Goal: Task Accomplishment & Management: Manage account settings

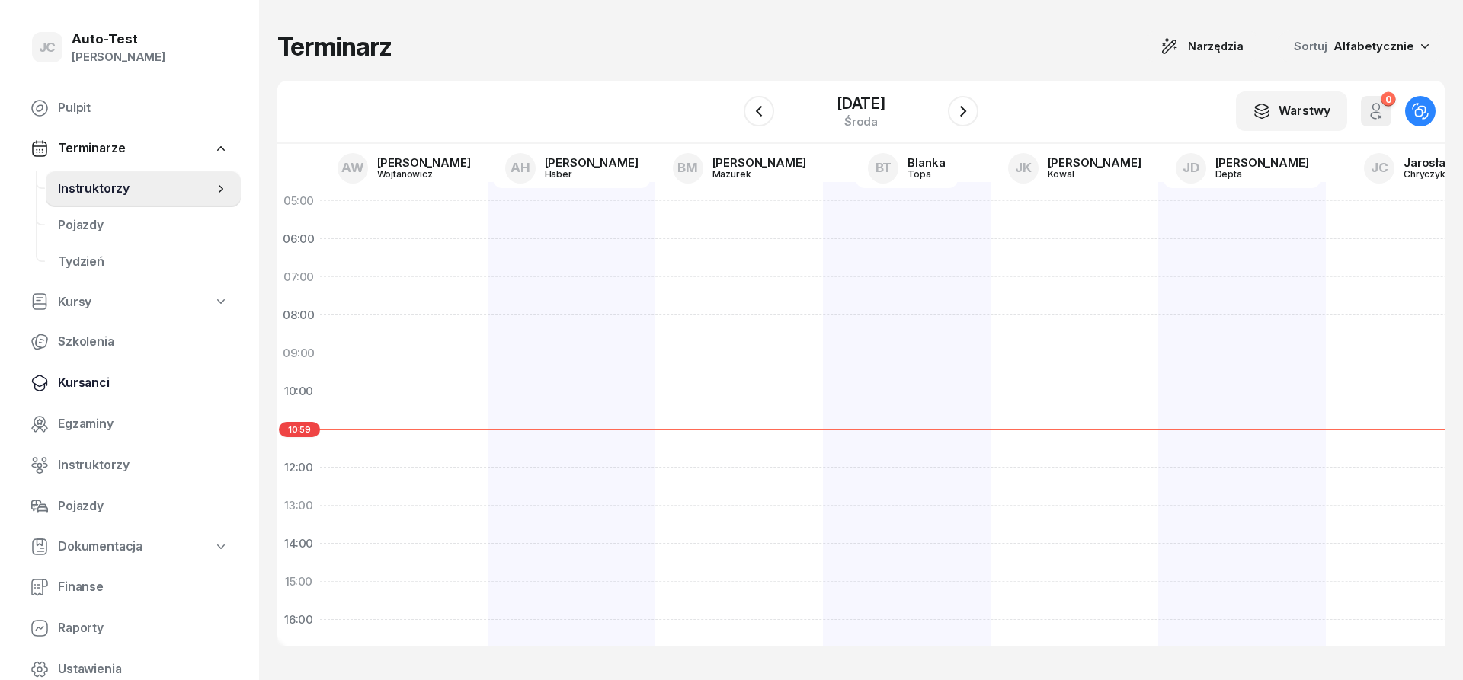
click at [125, 381] on span "Kursanci" at bounding box center [143, 383] width 171 height 20
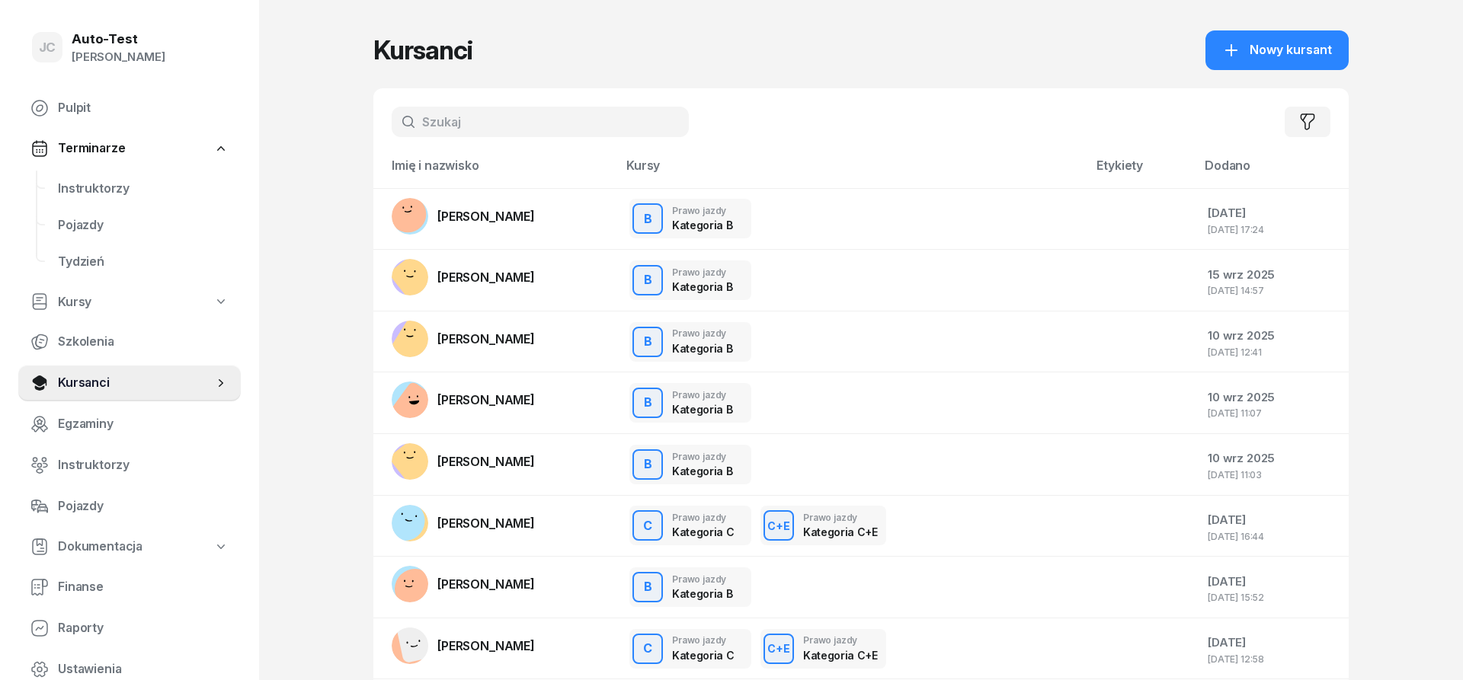
click at [427, 126] on input "text" at bounding box center [540, 122] width 297 height 30
type input "[PERSON_NAME]"
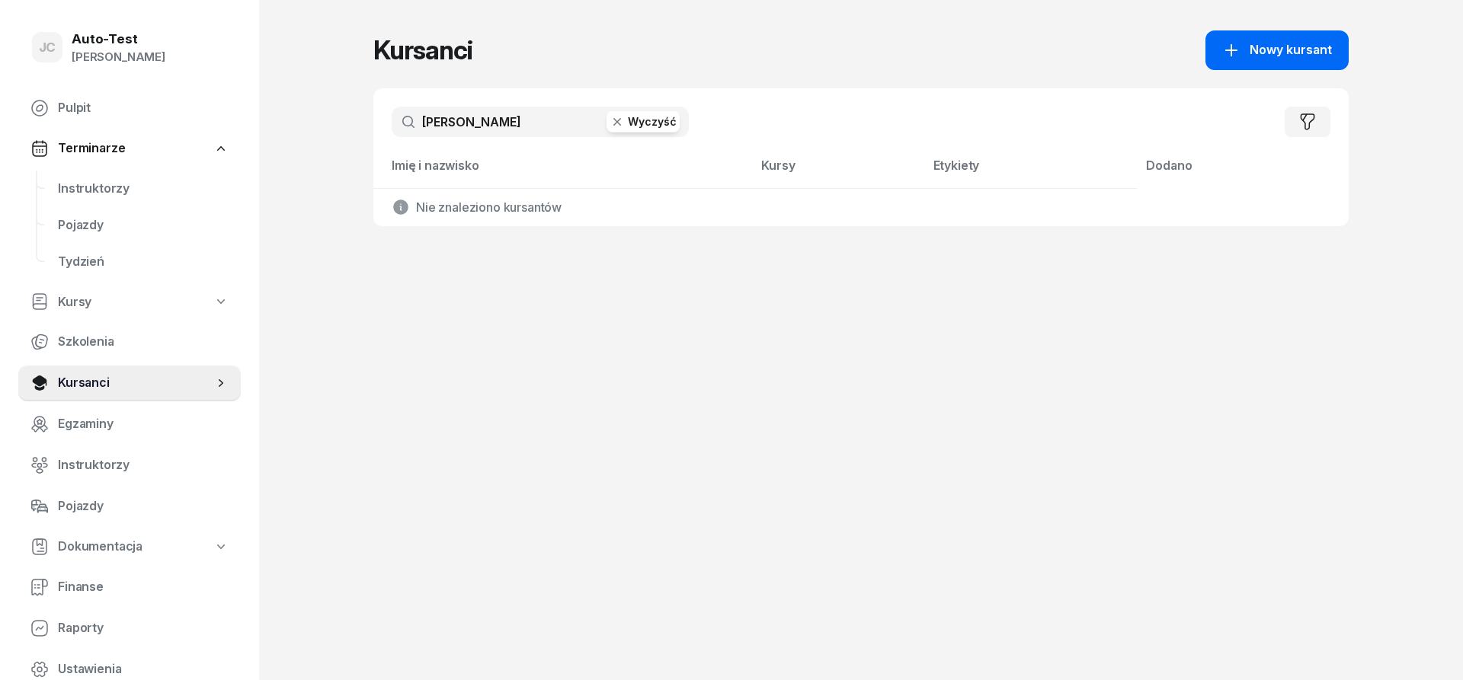
click at [1246, 53] on div "Nowy kursant" at bounding box center [1277, 50] width 110 height 20
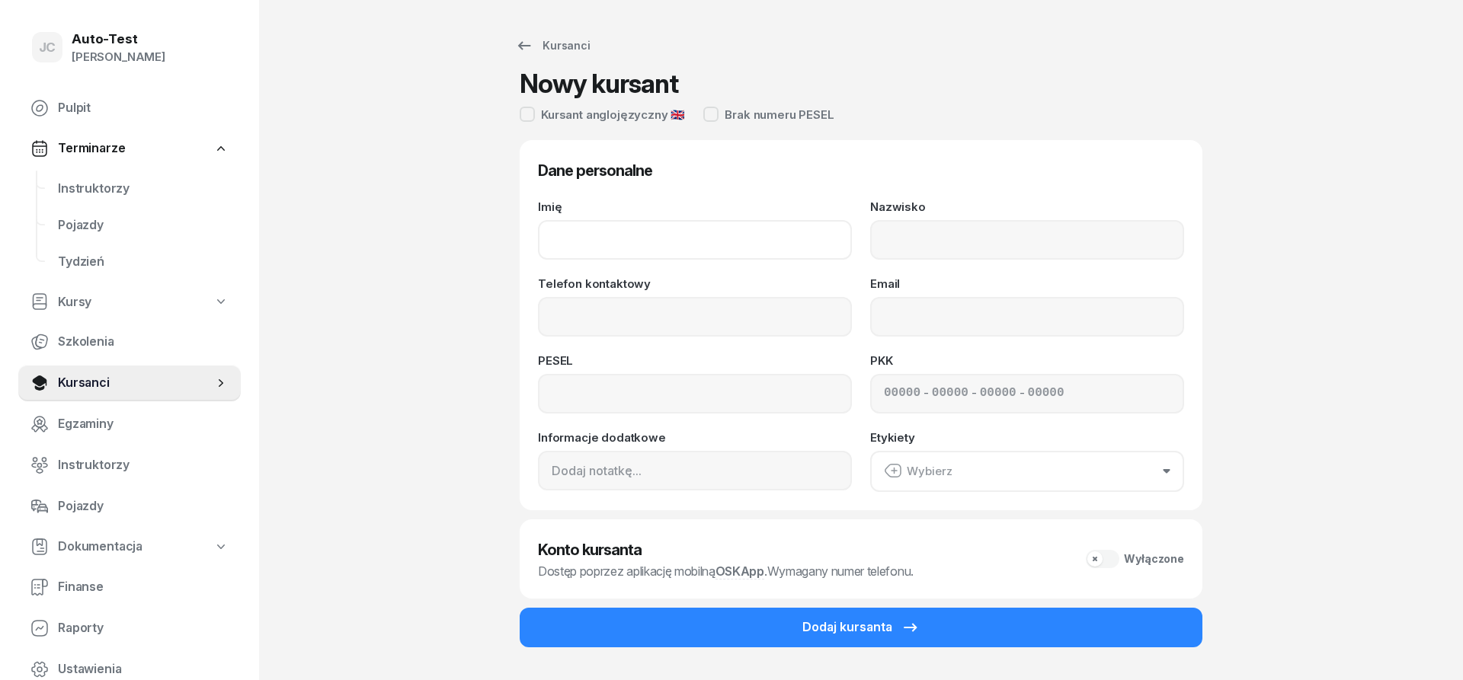
click at [666, 232] on input "Imię" at bounding box center [695, 240] width 314 height 40
type input "[DATE]"
type input "[PERSON_NAME]"
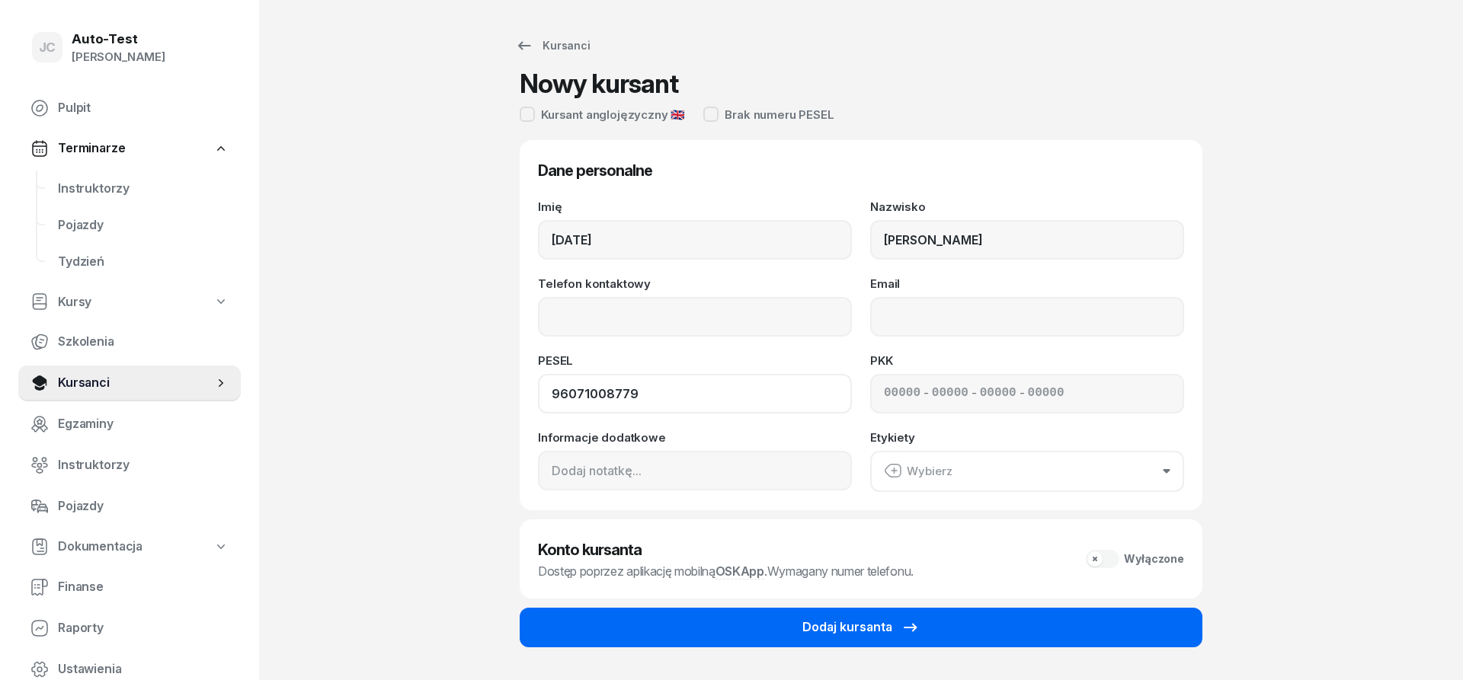
type input "96071008779"
click at [891, 630] on div "Dodaj kursanta" at bounding box center [860, 628] width 117 height 20
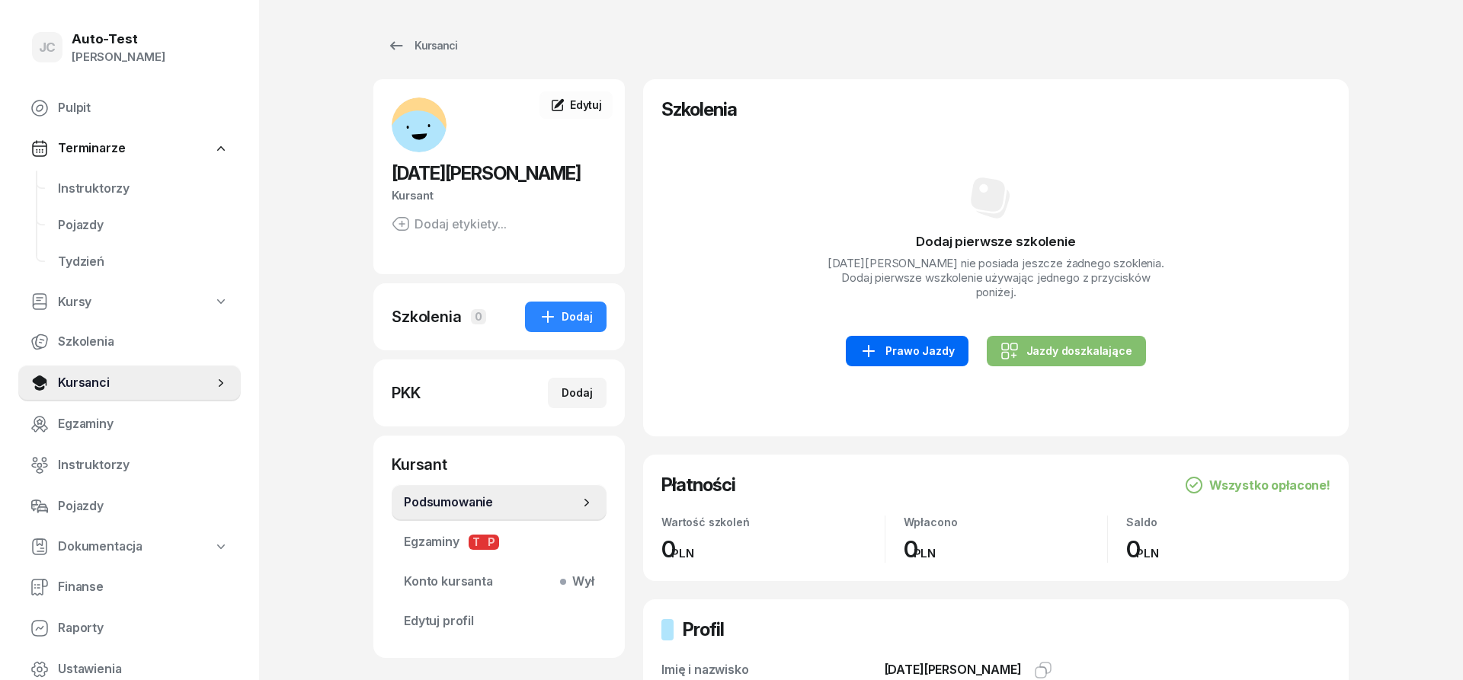
click at [908, 342] on div "Prawo Jazdy" at bounding box center [906, 351] width 94 height 18
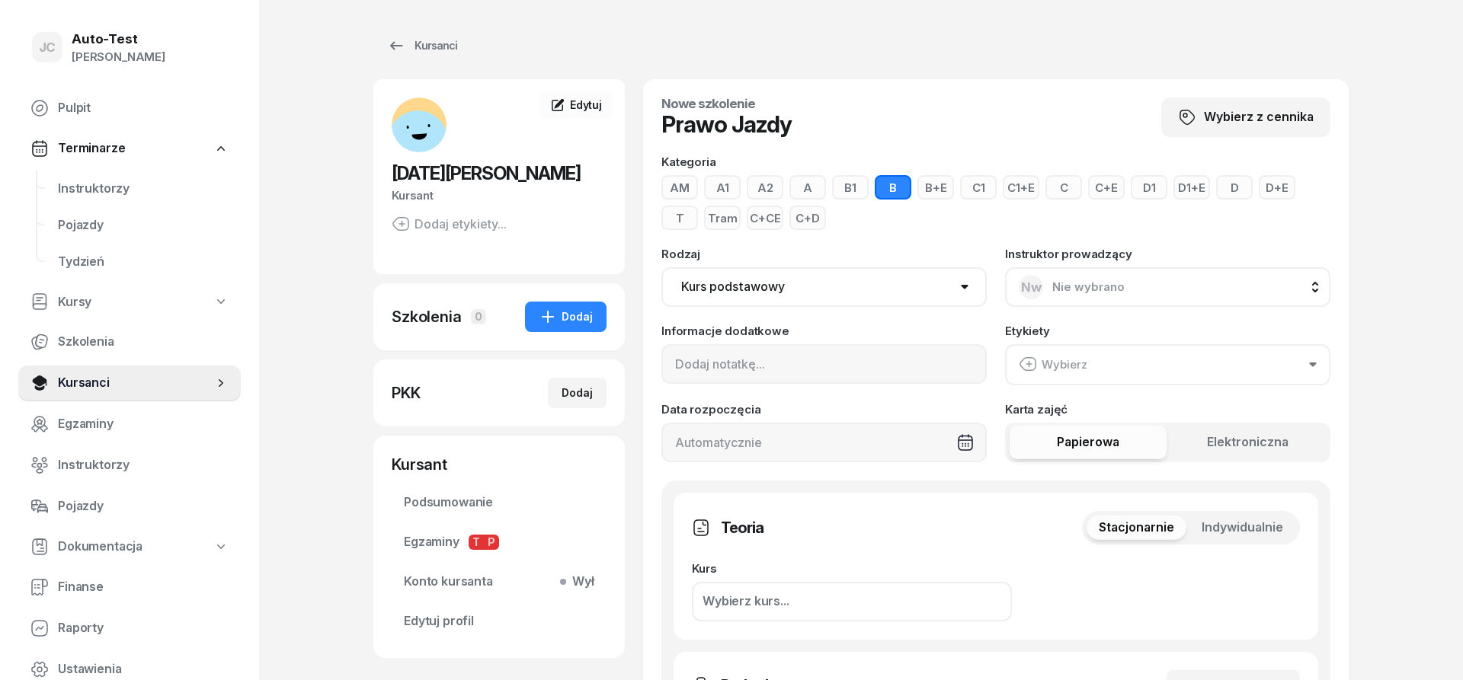
click at [1068, 191] on button "C" at bounding box center [1063, 187] width 37 height 24
click at [1256, 514] on div "Stacjonarnie Indywidualnie" at bounding box center [1191, 528] width 218 height 34
click at [1253, 523] on span "Indywidualnie" at bounding box center [1242, 528] width 82 height 20
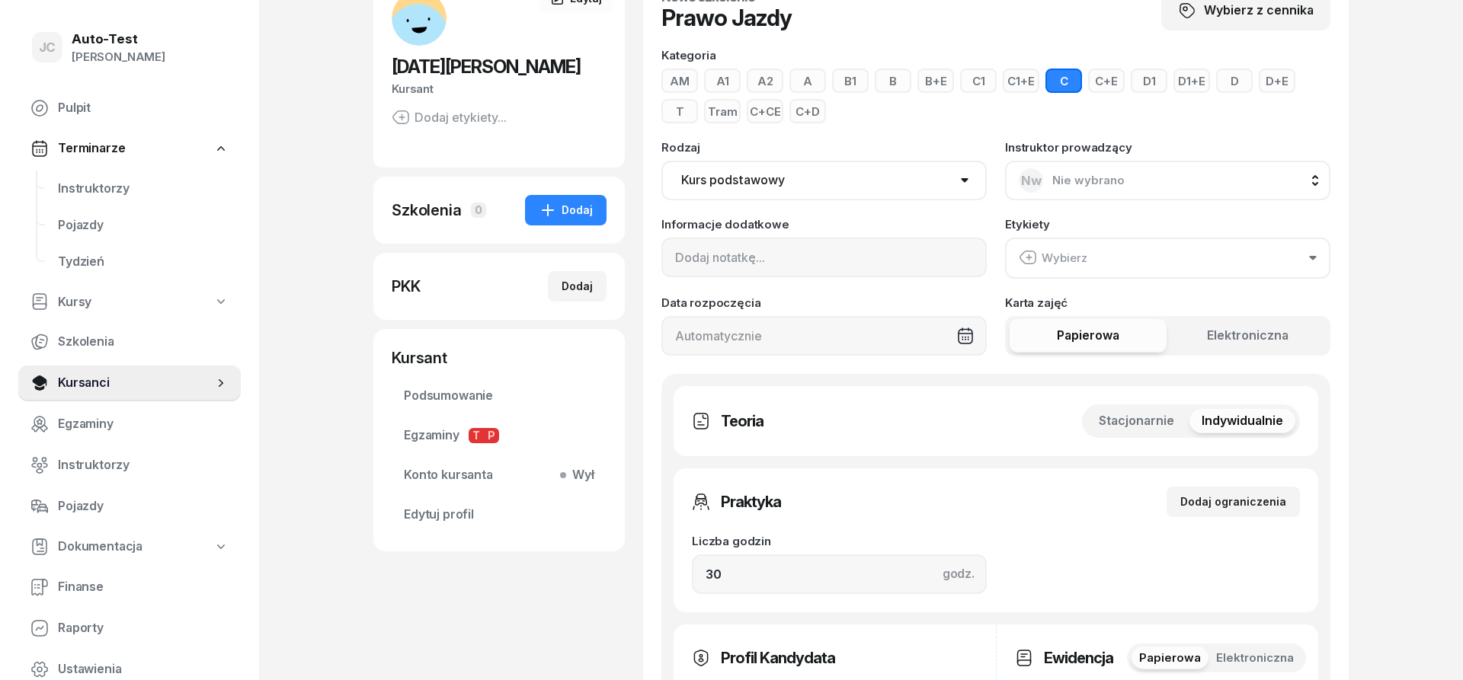
scroll to position [155, 0]
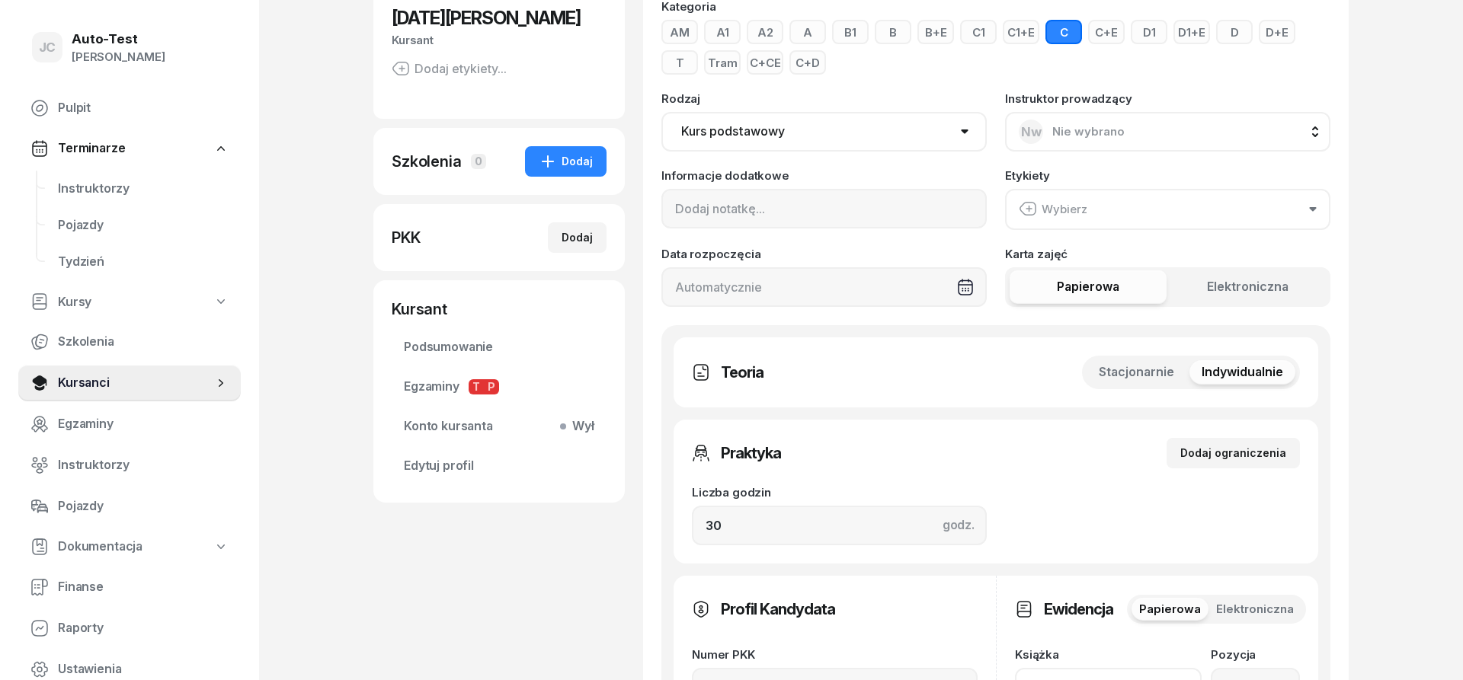
click at [1167, 372] on span "Stacjonarnie" at bounding box center [1136, 373] width 75 height 20
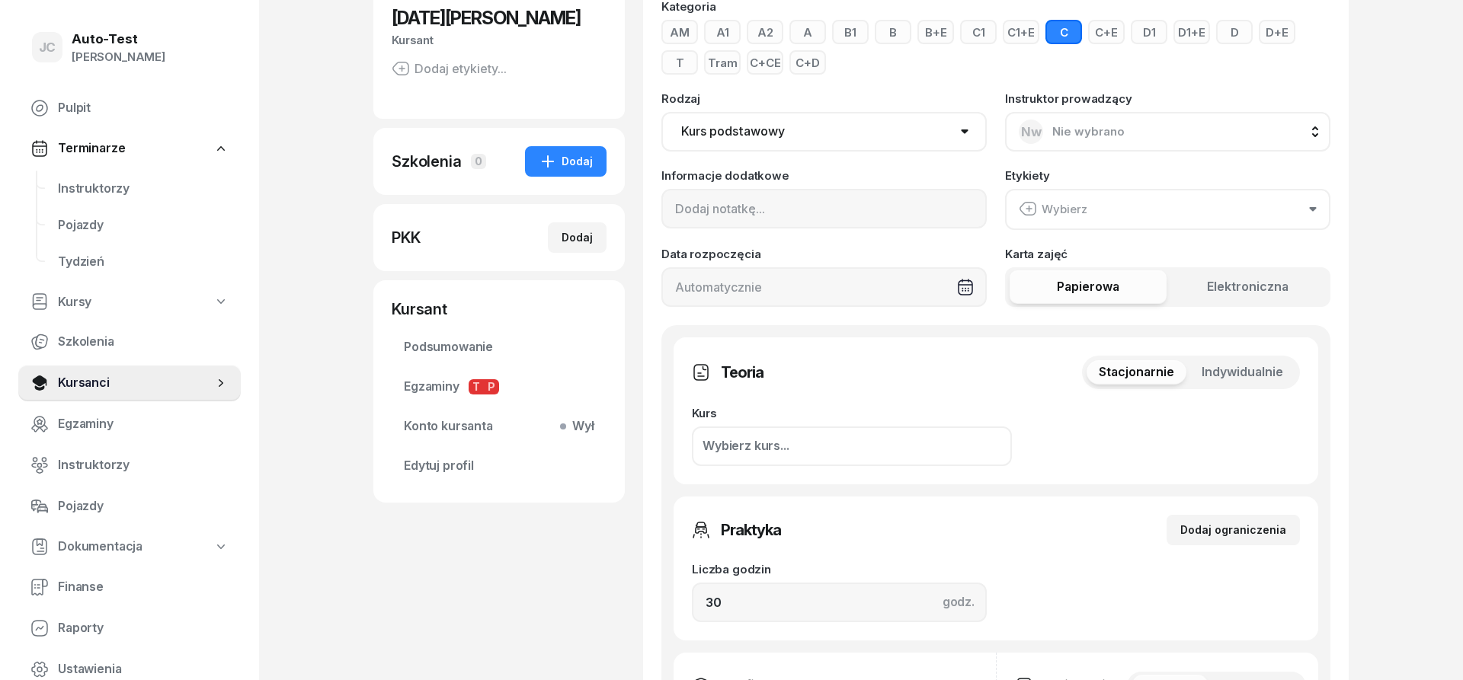
click at [1222, 373] on span "Indywidualnie" at bounding box center [1242, 373] width 82 height 20
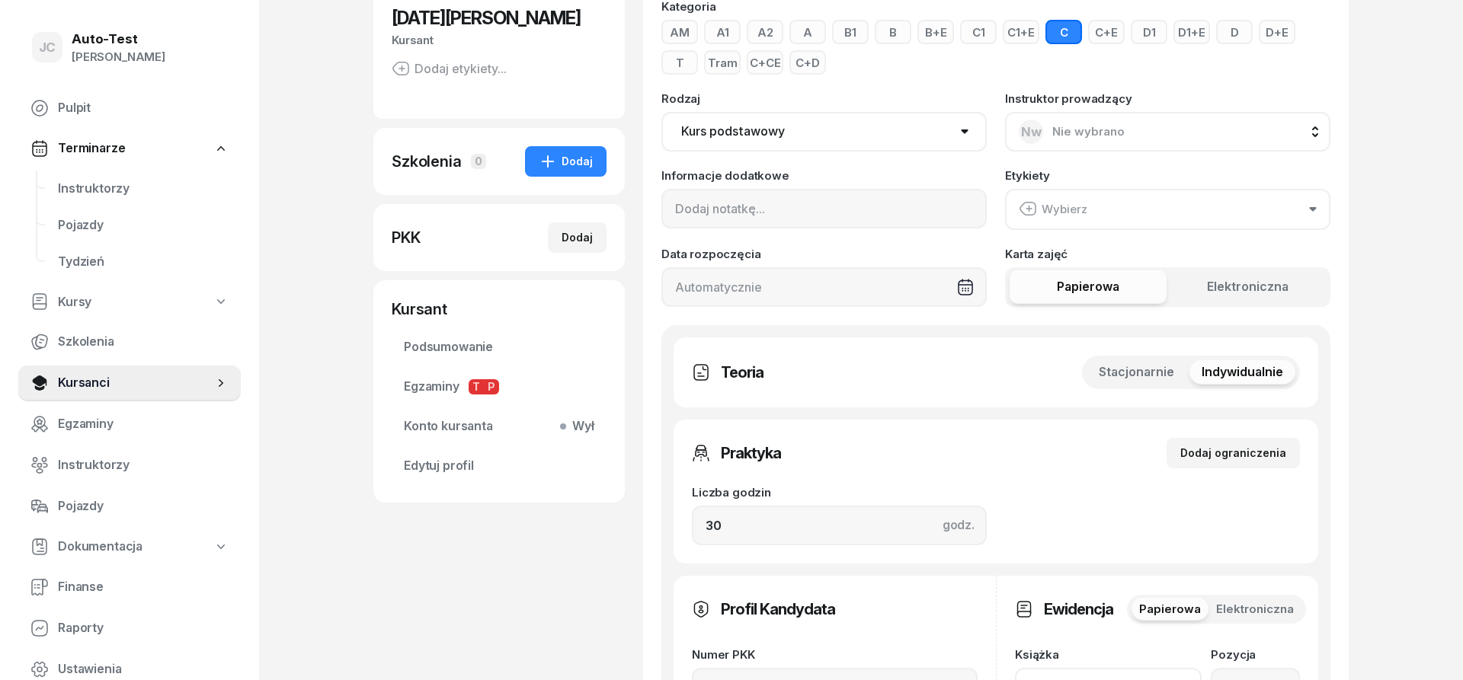
scroll to position [311, 0]
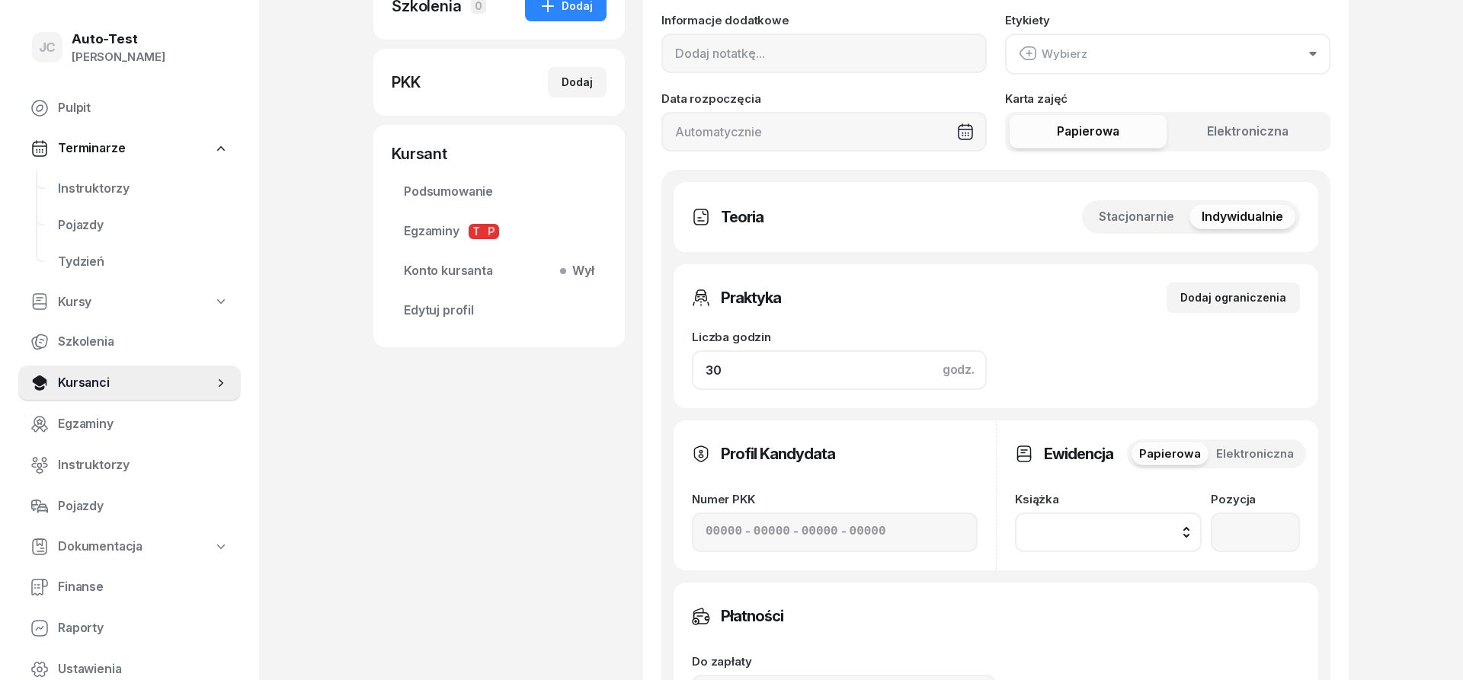
drag, startPoint x: 785, startPoint y: 363, endPoint x: 699, endPoint y: 366, distance: 86.2
click at [699, 366] on input "30" at bounding box center [839, 370] width 295 height 40
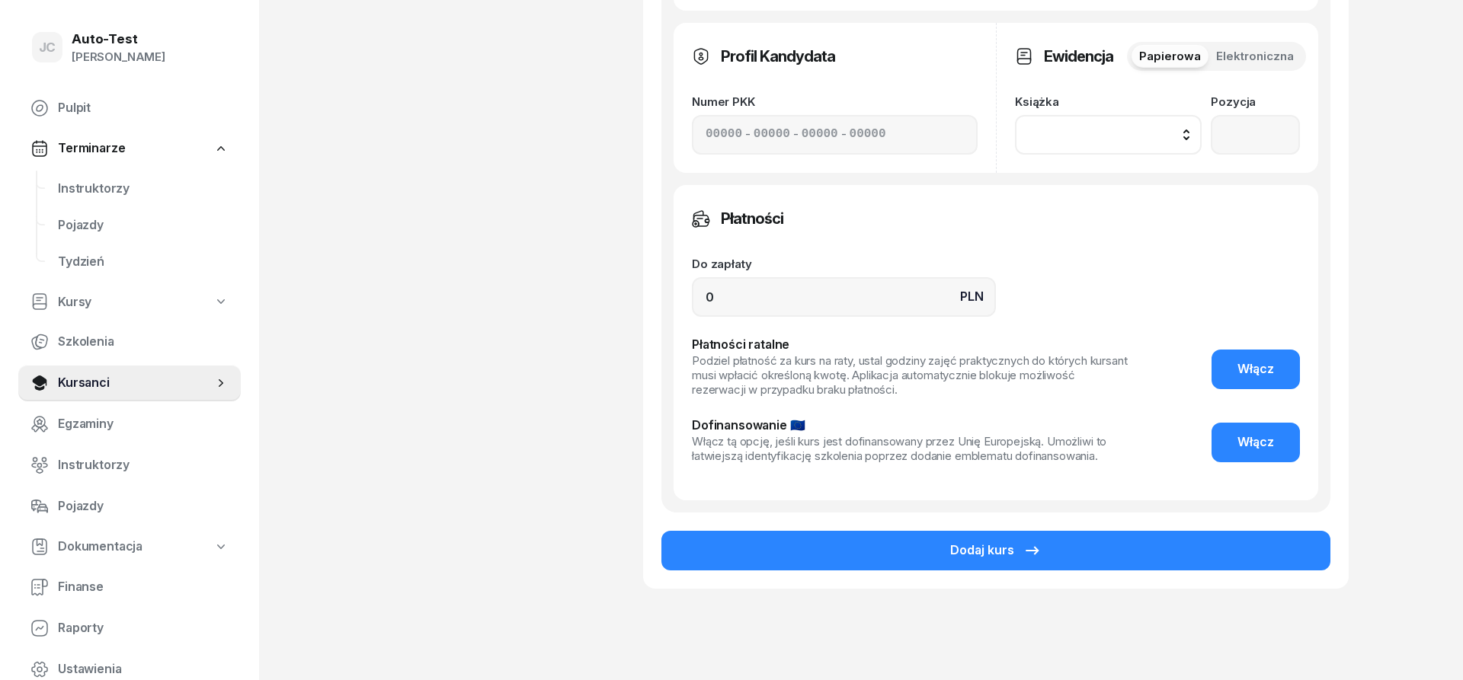
scroll to position [757, 0]
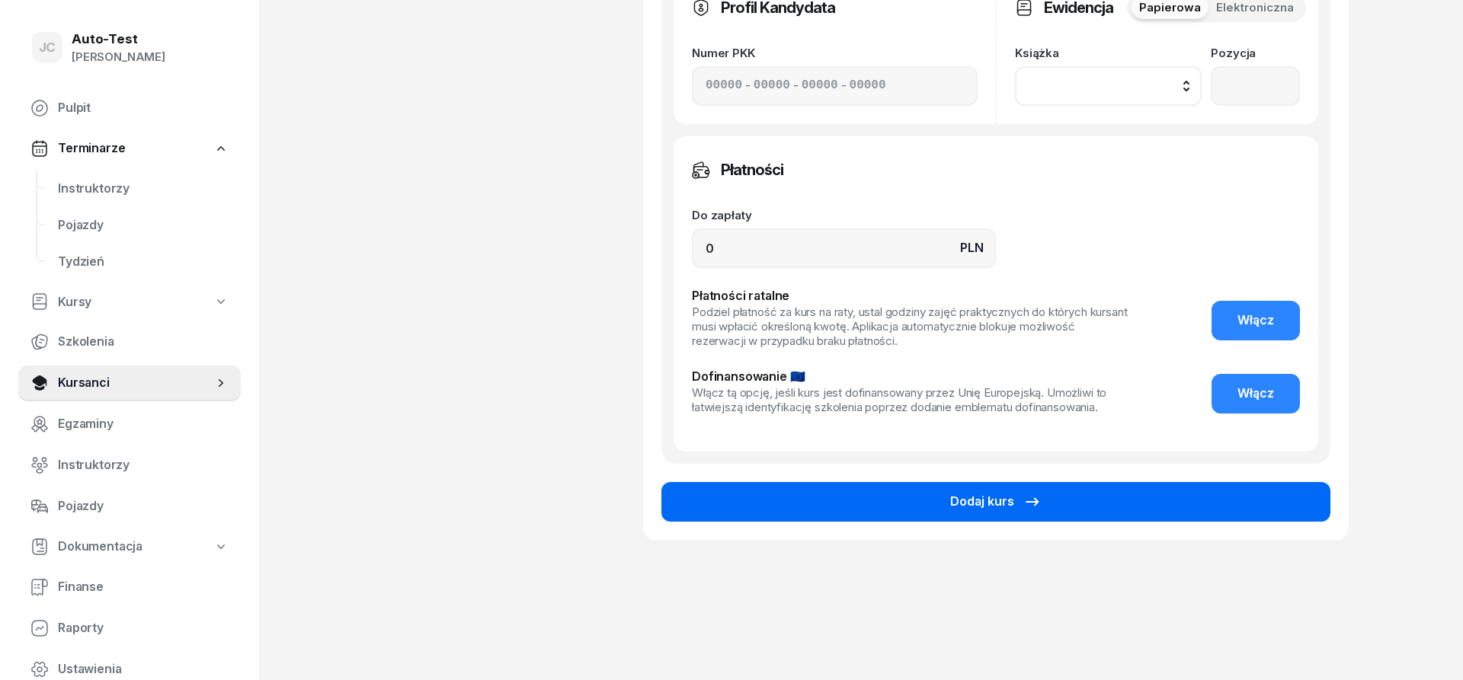
type input "22"
click at [996, 508] on div "Dodaj kurs" at bounding box center [995, 502] width 91 height 20
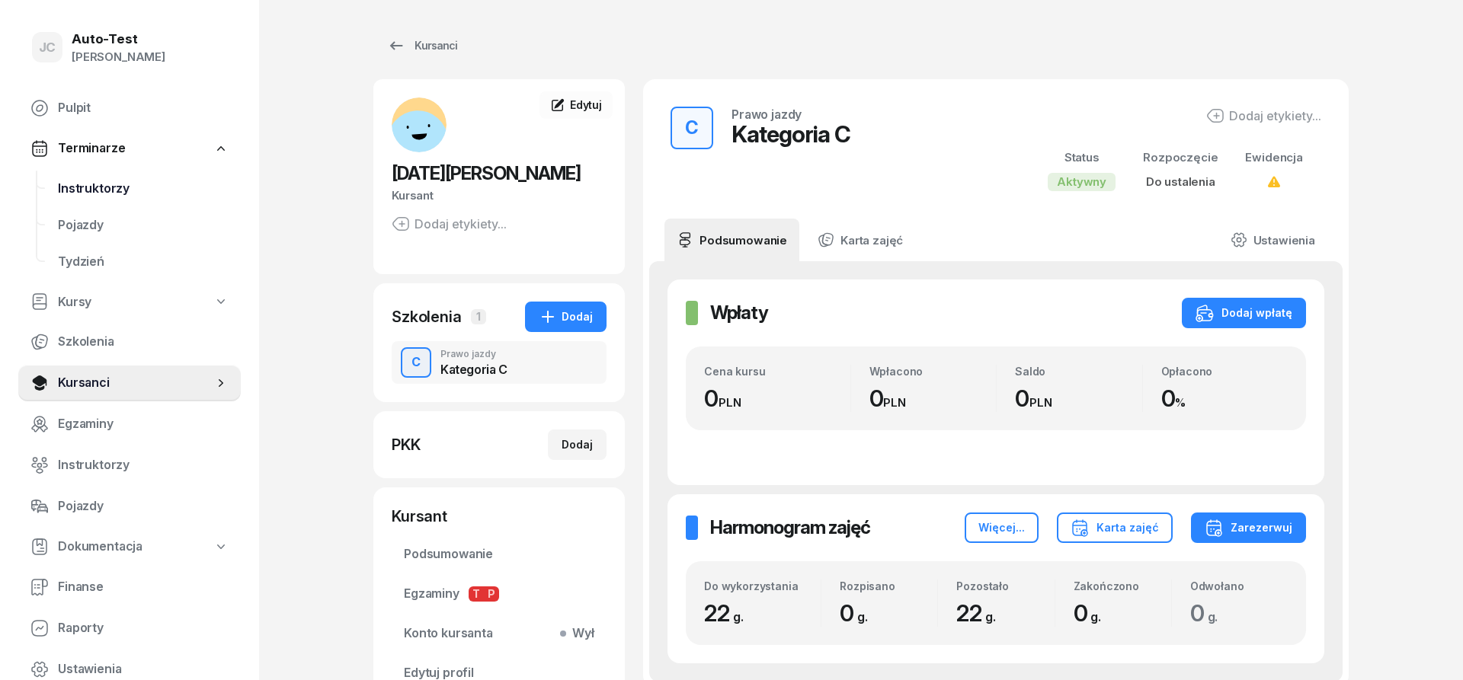
click at [117, 191] on span "Instruktorzy" at bounding box center [143, 189] width 171 height 20
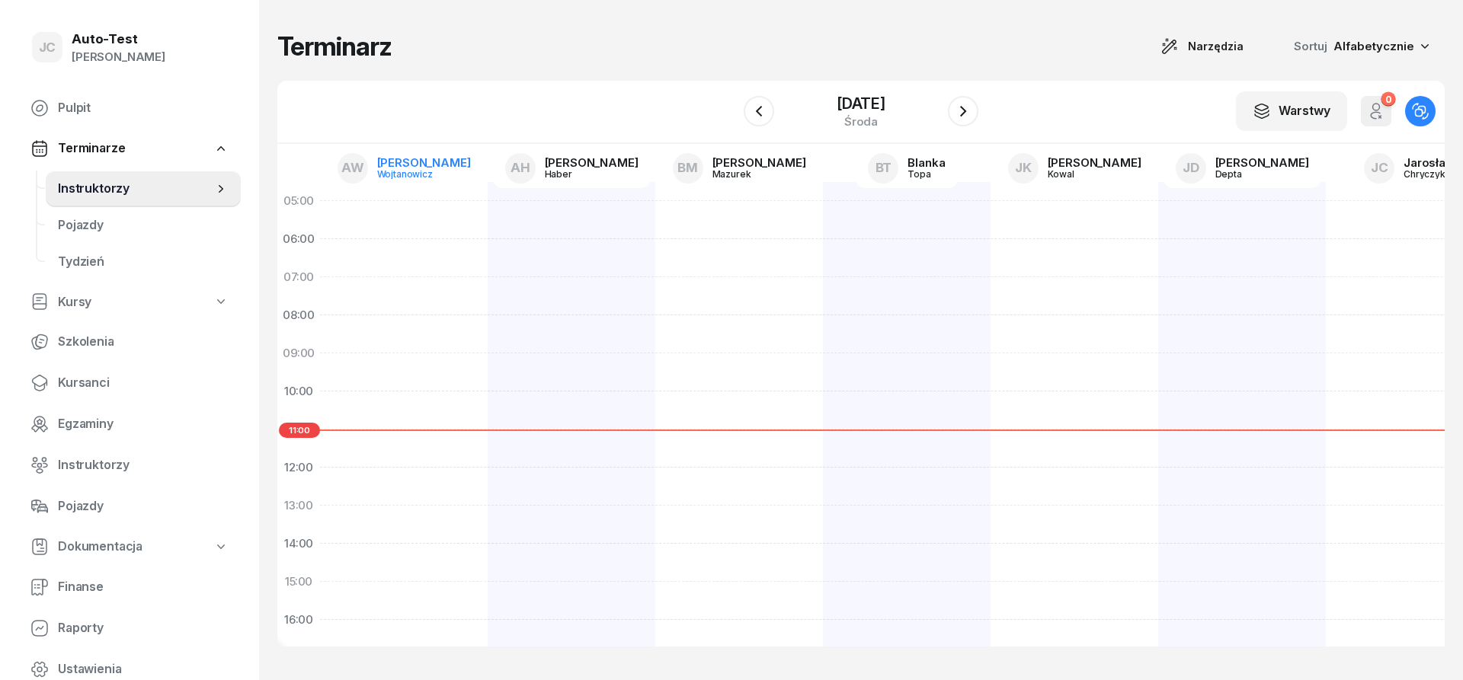
click at [402, 171] on div "Wojtanowicz" at bounding box center [413, 174] width 73 height 10
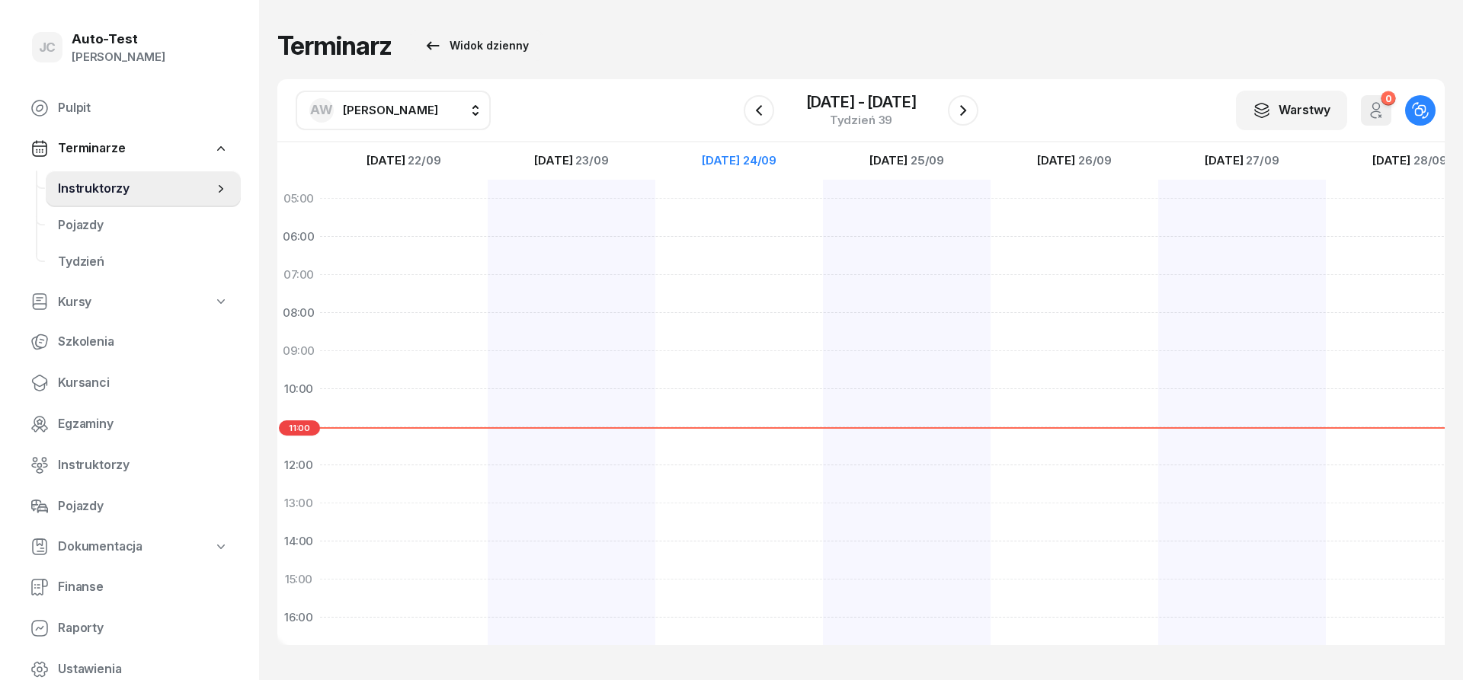
click at [386, 110] on span "[PERSON_NAME]" at bounding box center [390, 110] width 95 height 14
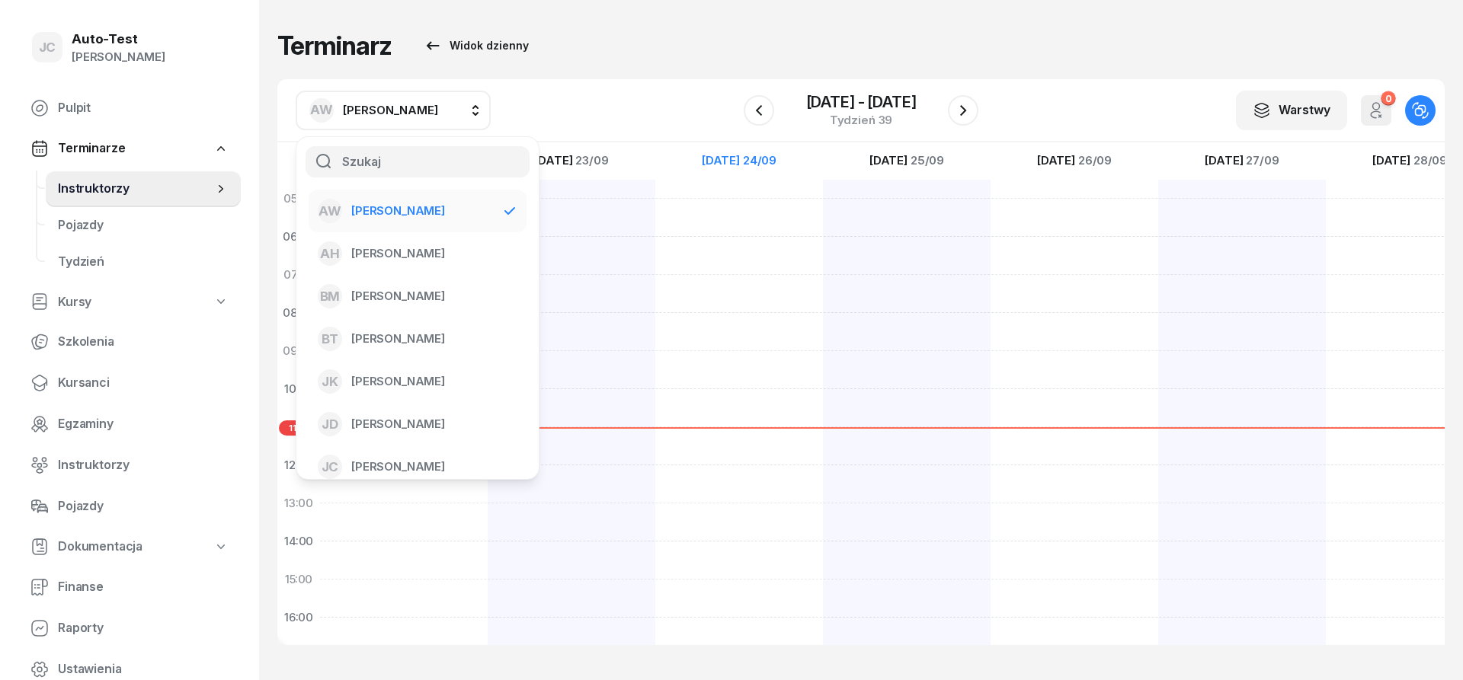
click at [667, 88] on div "AW [PERSON_NAME] AW [PERSON_NAME] AH [PERSON_NAME] BM [PERSON_NAME] BT [PERSON_…" at bounding box center [860, 110] width 1167 height 63
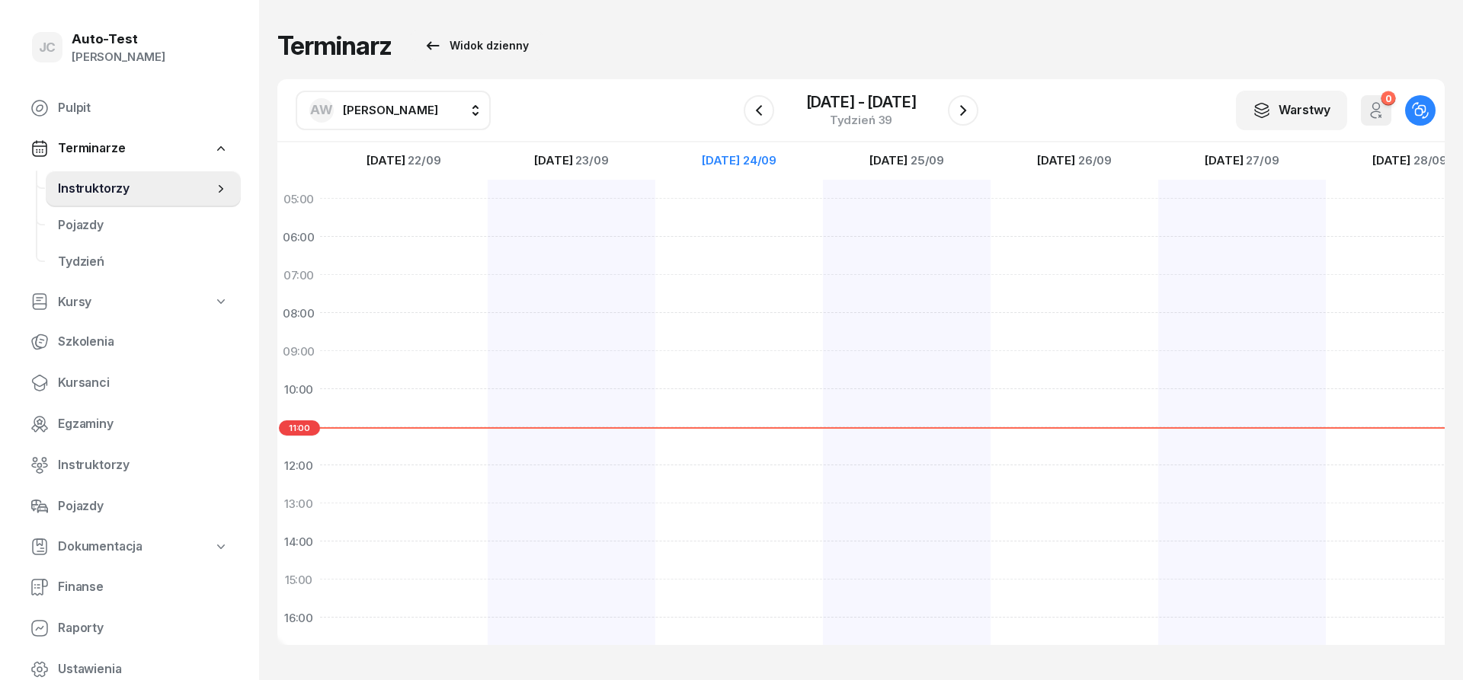
click at [754, 399] on div at bounding box center [739, 561] width 168 height 762
select select "10"
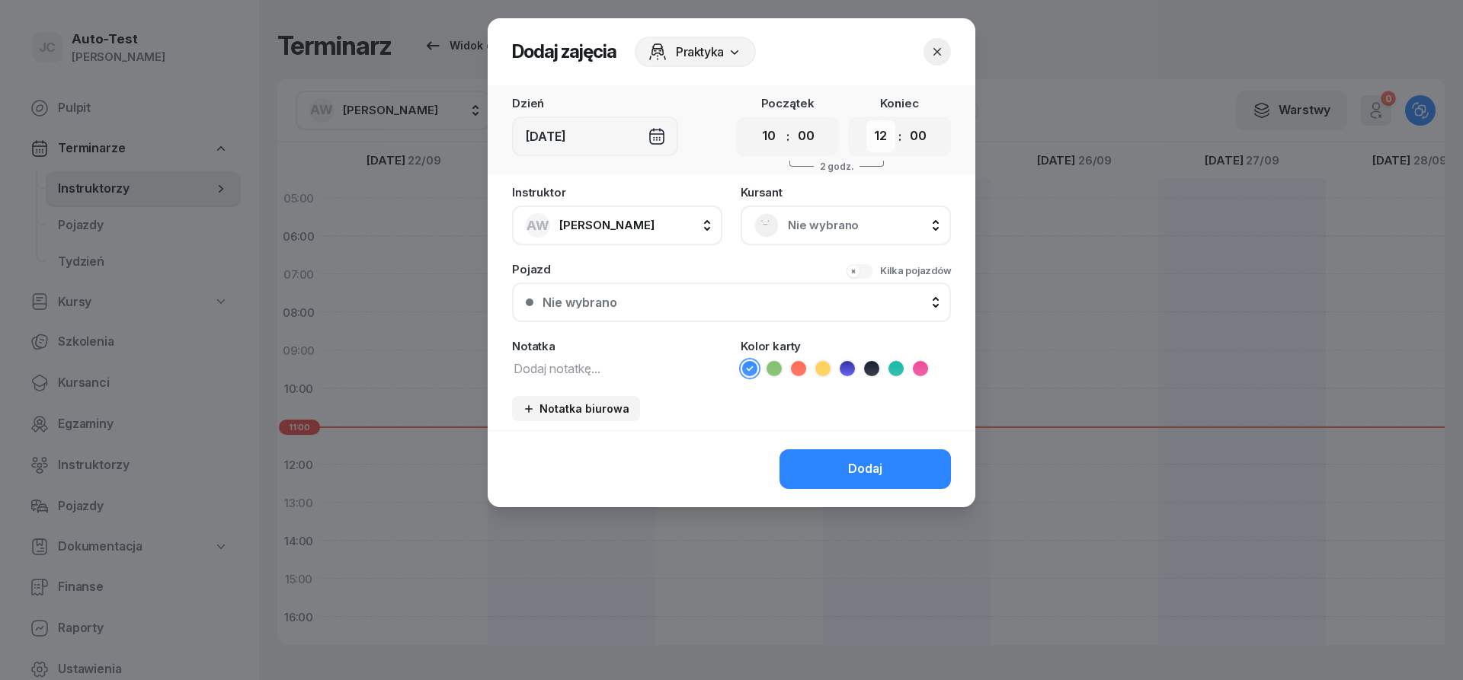
click at [866, 120] on select "00 01 02 03 04 05 06 07 08 09 10 11 12 13 14 15 16 17 18 19 20 21 22 23" at bounding box center [880, 136] width 29 height 32
select select "10"
click option "10" at bounding box center [0, 0] width 0 height 0
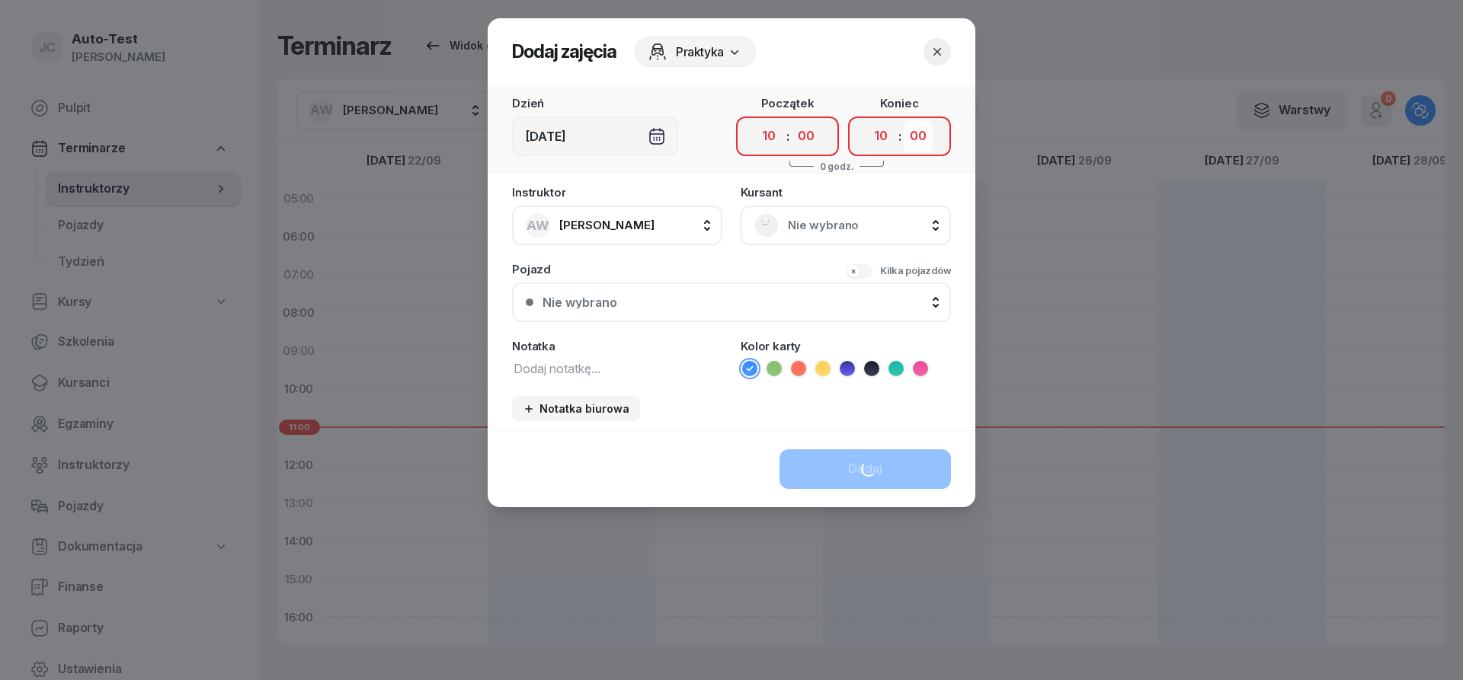
click at [904, 120] on select "00 05 10 15 20 25 30 35 40 45 50 55" at bounding box center [918, 136] width 29 height 32
select select "25"
click option "25" at bounding box center [0, 0] width 0 height 0
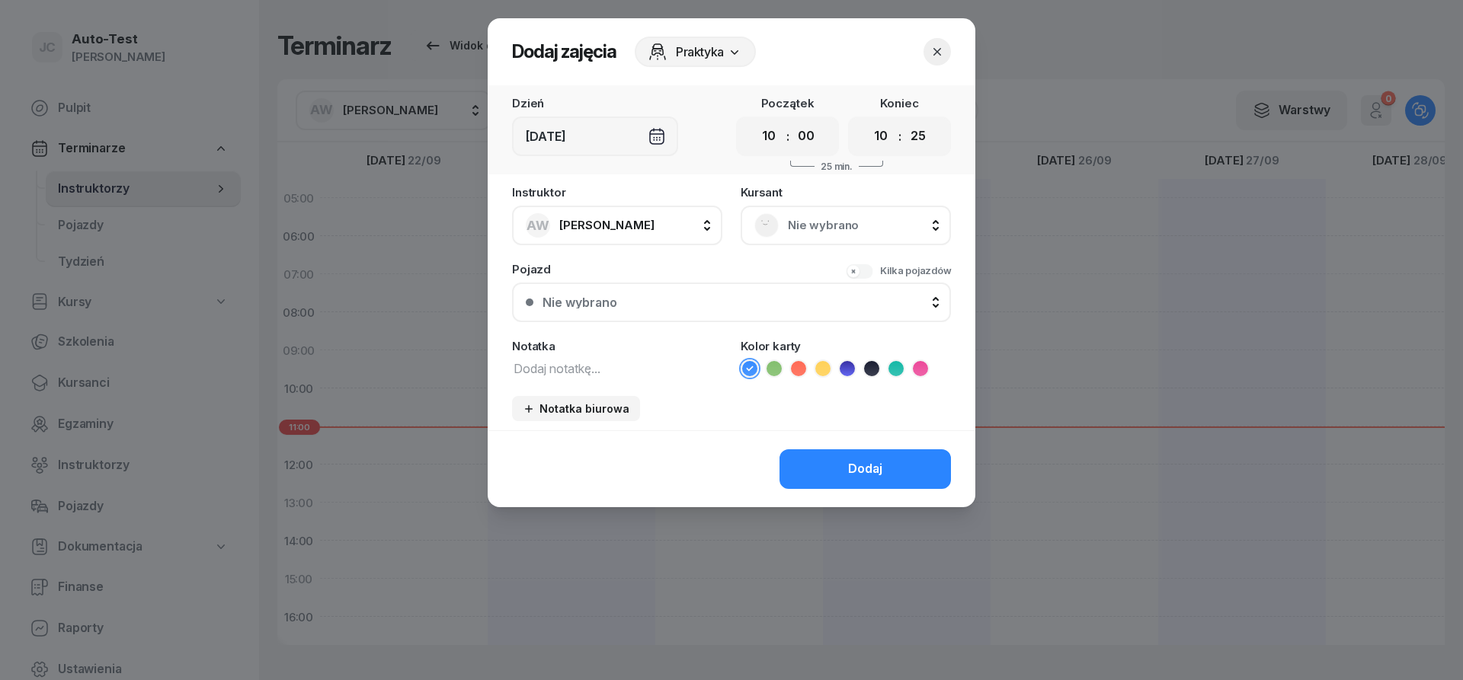
click at [822, 216] on div "Nie wybrano" at bounding box center [845, 225] width 183 height 24
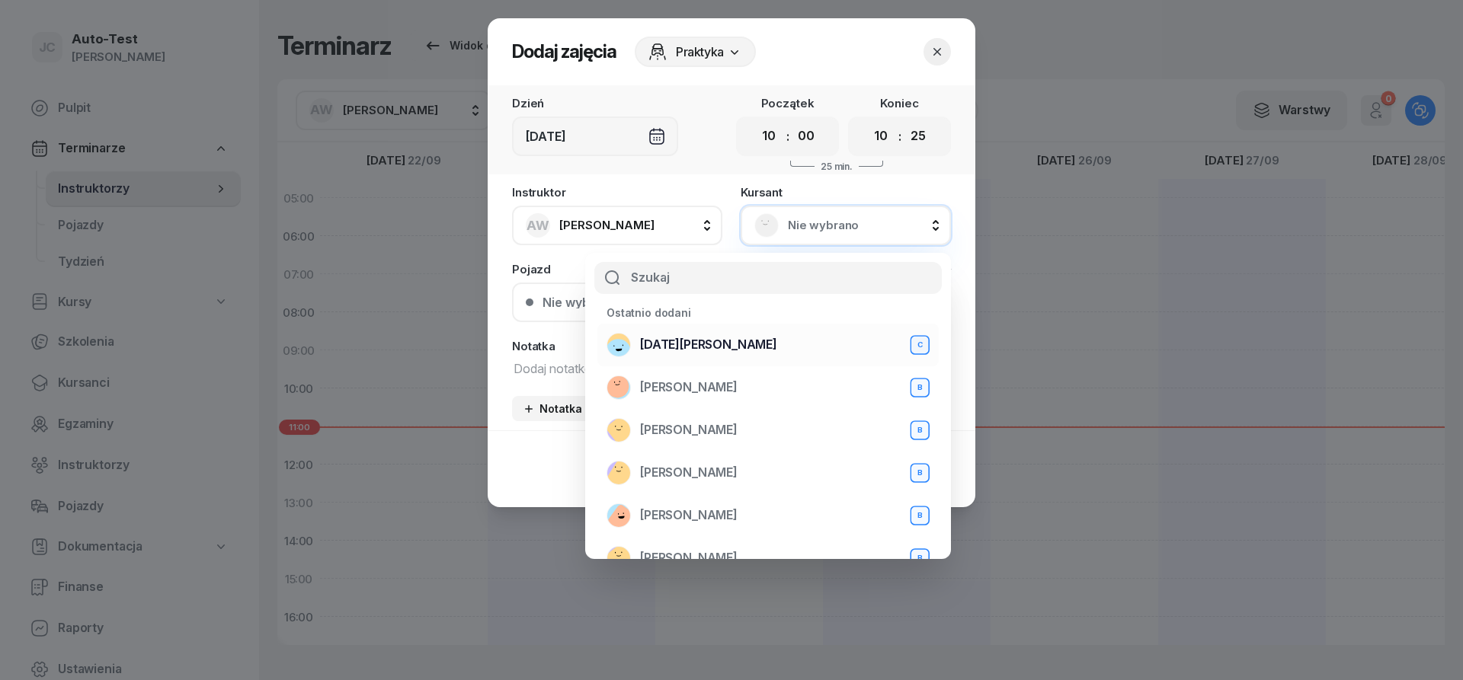
click at [734, 344] on span "[DATE][PERSON_NAME]" at bounding box center [708, 345] width 137 height 20
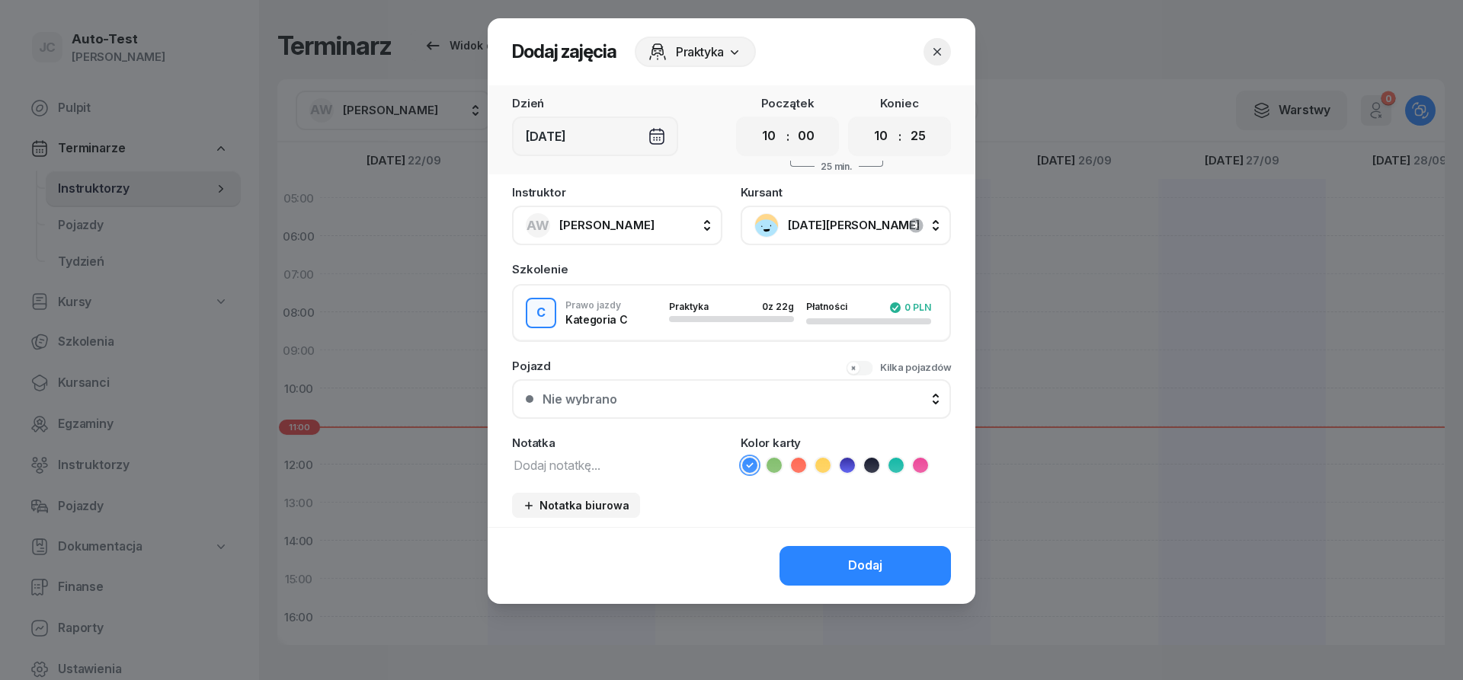
click at [706, 395] on div "Nie wybrano" at bounding box center [739, 399] width 395 height 12
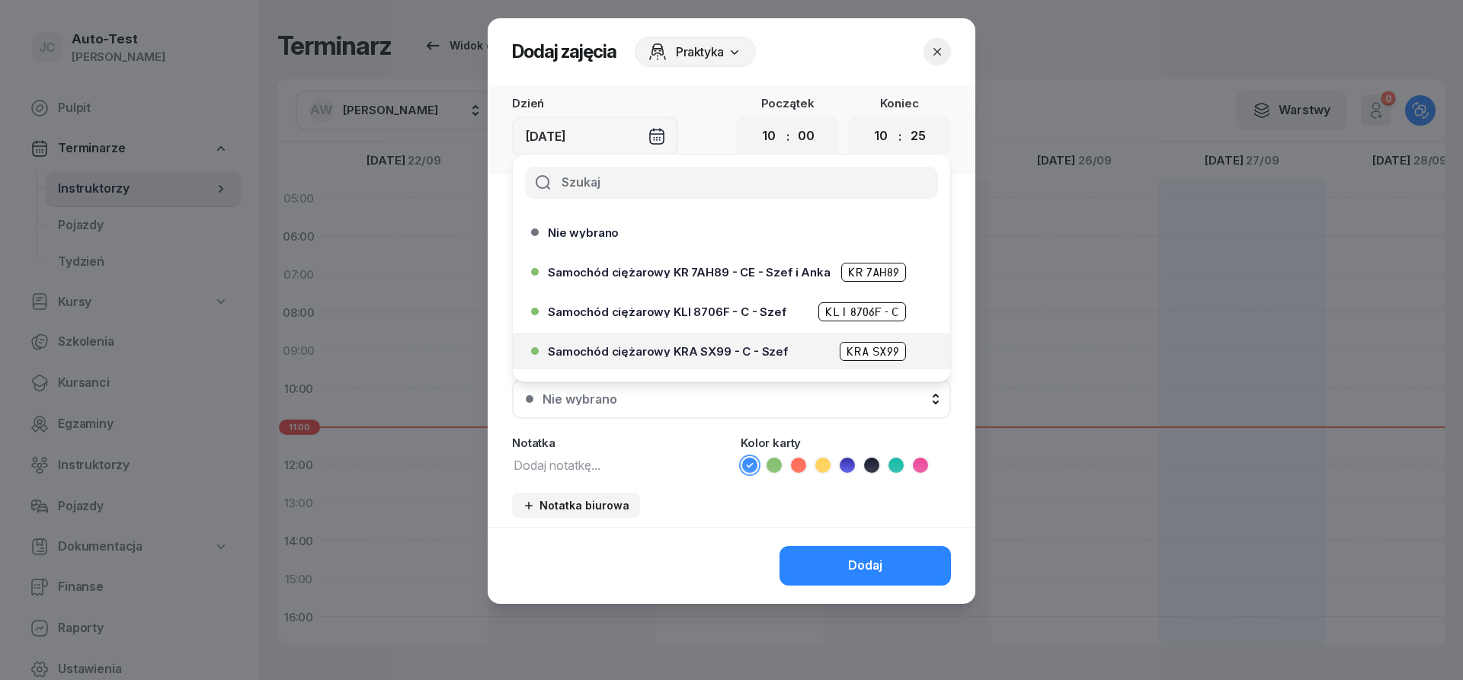
scroll to position [229, 0]
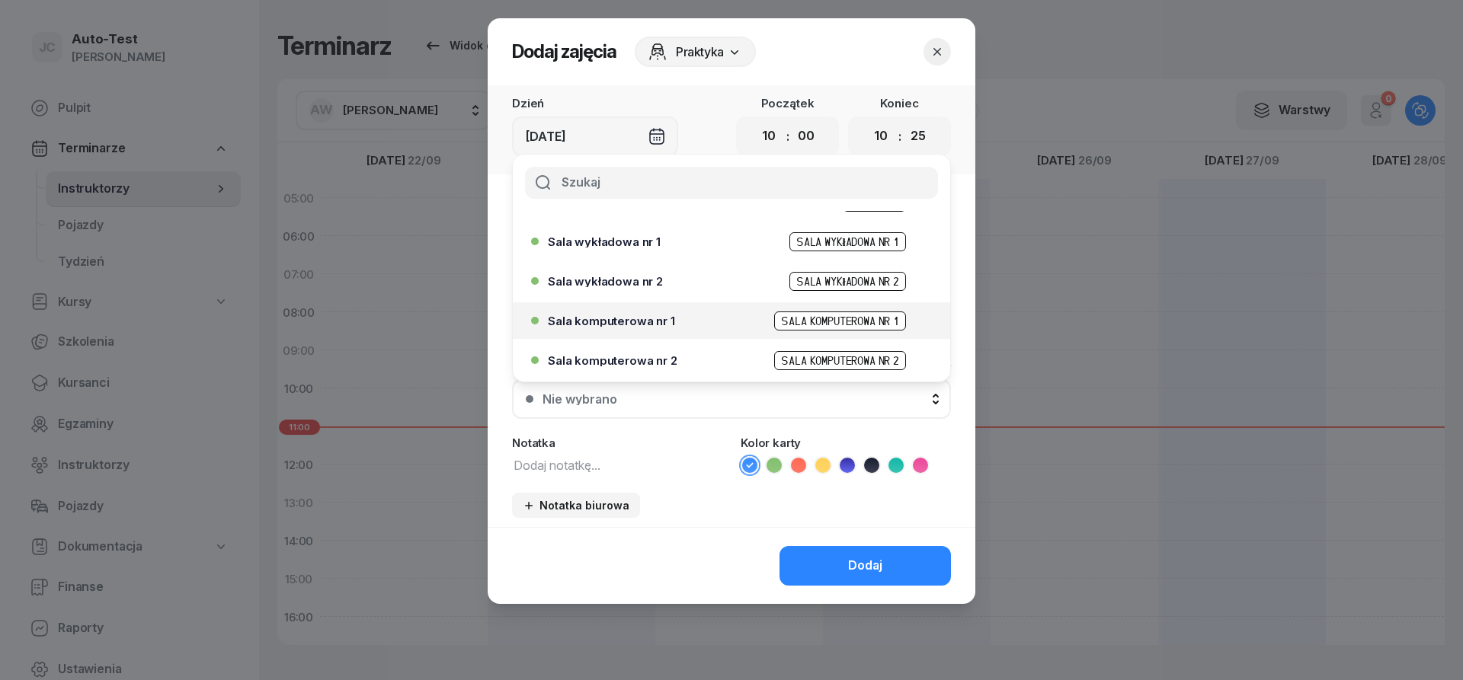
click at [657, 326] on div "Sala komputerowa nr 1 Sala komputerowa nr 1" at bounding box center [735, 321] width 375 height 19
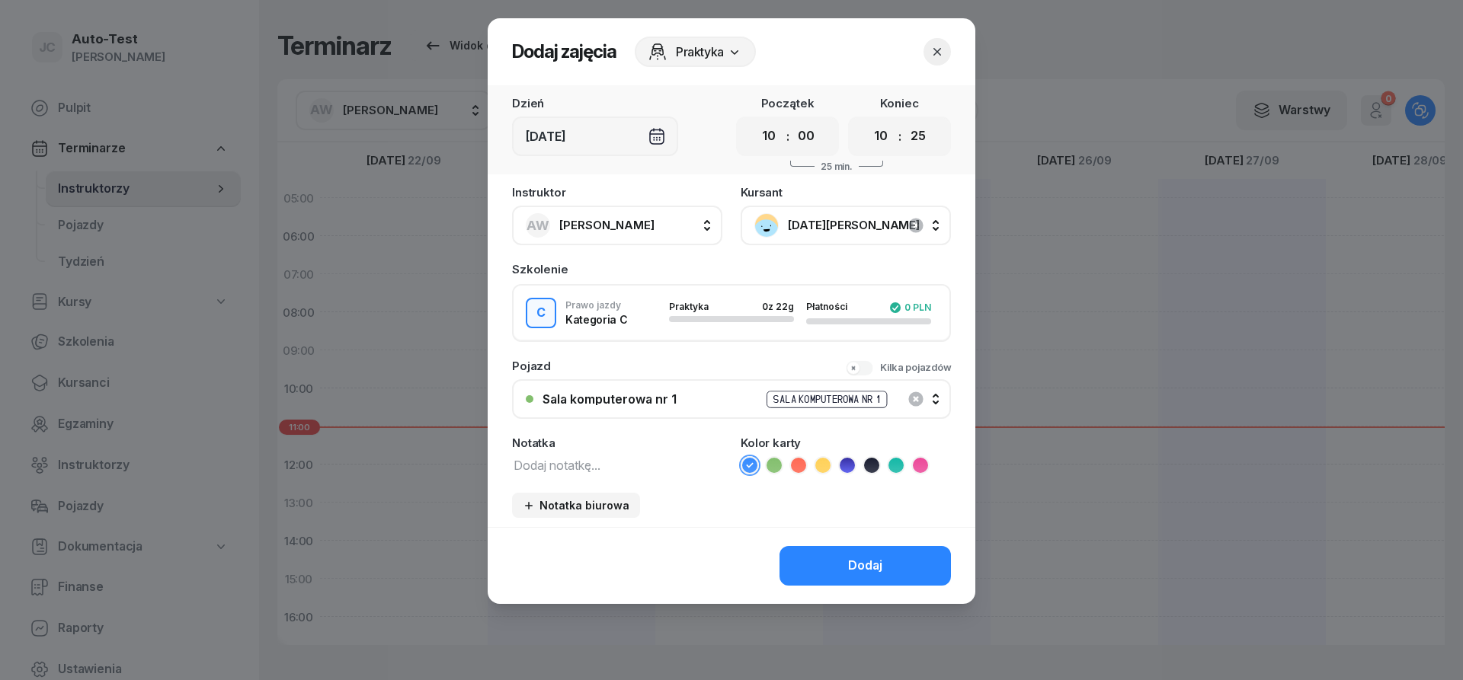
click at [777, 466] on icon at bounding box center [773, 465] width 15 height 15
click at [833, 560] on button "Dodaj" at bounding box center [864, 566] width 171 height 40
